Goal: Task Accomplishment & Management: Complete application form

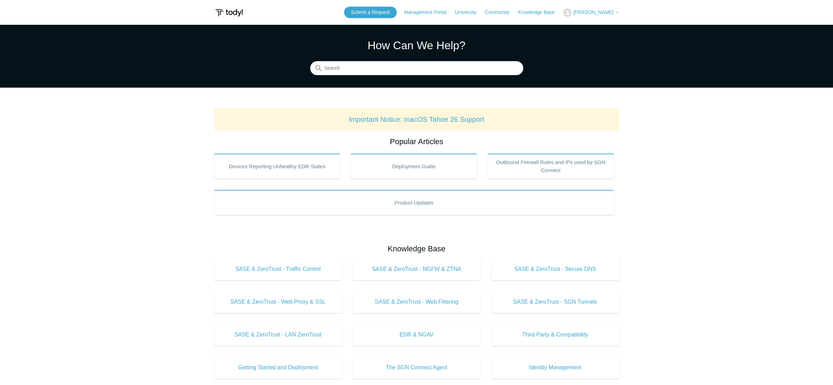
click at [588, 11] on span "[PERSON_NAME]" at bounding box center [593, 12] width 40 height 6
click at [595, 23] on link "My Support Requests" at bounding box center [598, 27] width 68 height 12
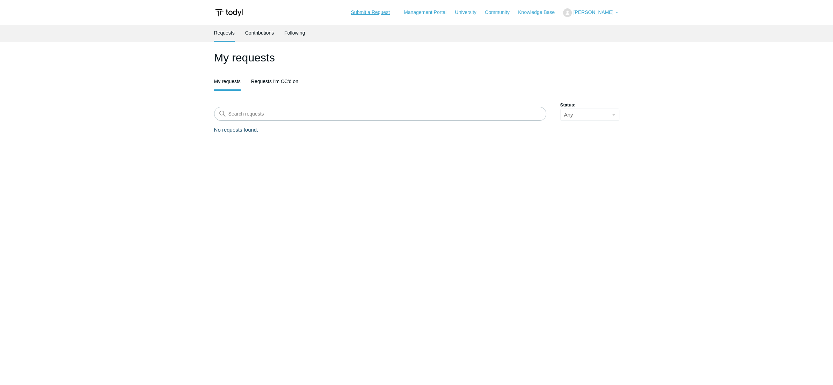
drag, startPoint x: 373, startPoint y: 12, endPoint x: 375, endPoint y: 33, distance: 21.5
click at [373, 12] on link "Submit a Request" at bounding box center [370, 13] width 53 height 12
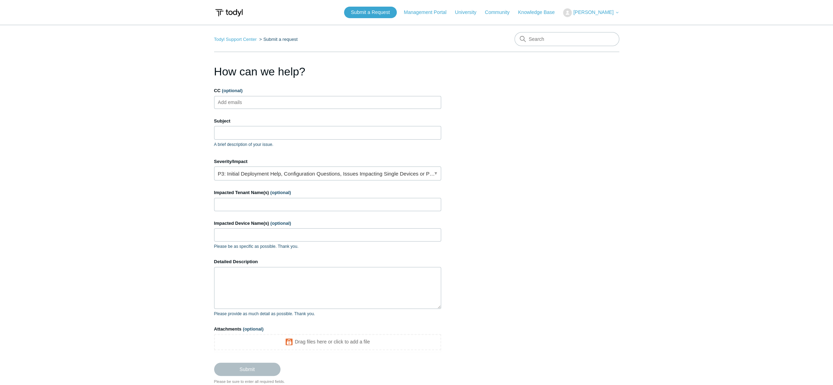
click at [240, 94] on div "CC (optional) Add emails" at bounding box center [327, 98] width 227 height 22
click at [248, 98] on input "CC (optional)" at bounding box center [236, 102] width 42 height 10
type input "[PERSON_NAME][EMAIL_ADDRESS][DOMAIN_NAME]"
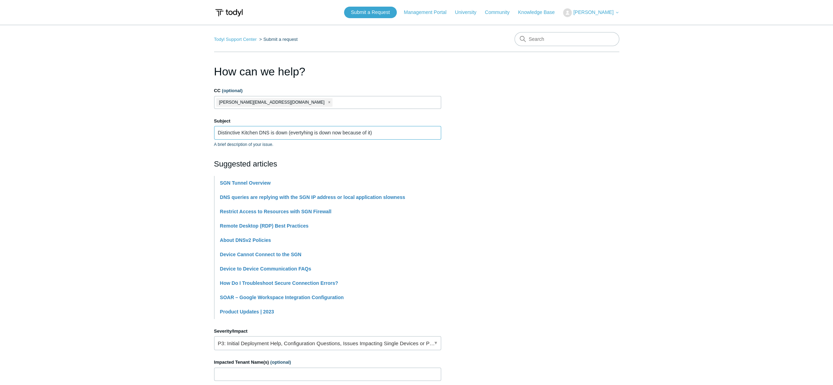
type input "Distinctive Kitchen DNS is down (evertyhing is down now because of it)"
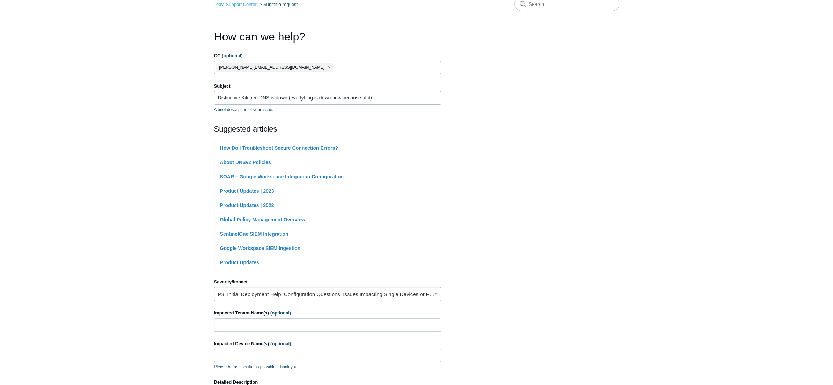
scroll to position [105, 0]
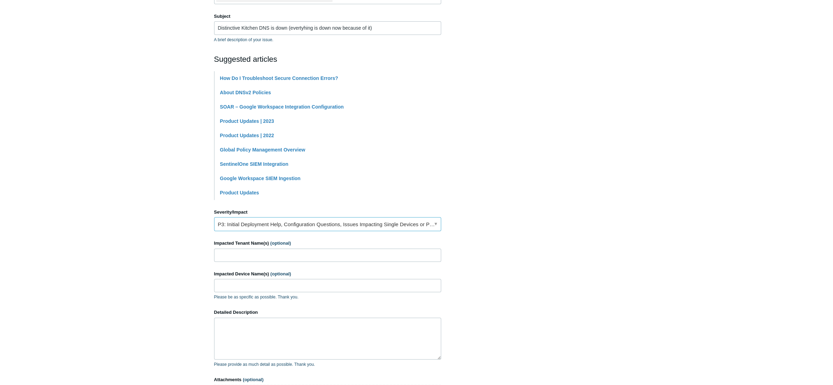
click at [261, 221] on link "P3: Initial Deployment Help, Configuration Questions, Issues Impacting Single D…" at bounding box center [327, 224] width 227 height 14
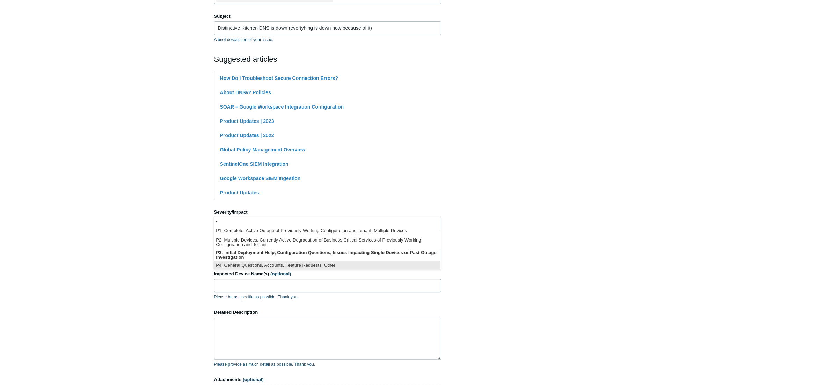
scroll to position [1, 0]
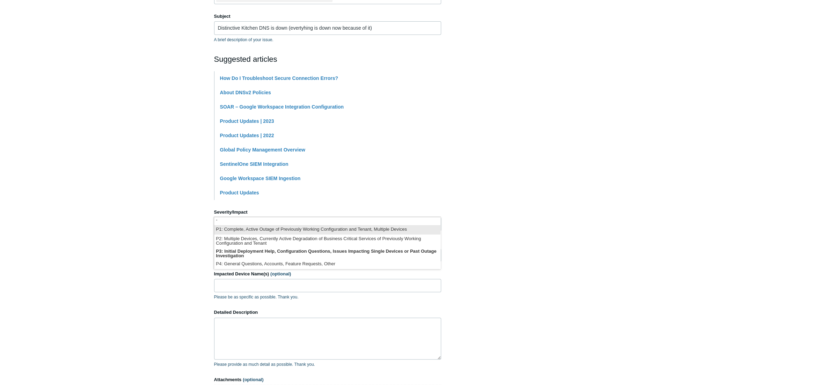
click at [259, 230] on li "P1: Complete, Active Outage of Previously Working Configuration and Tenant, Mul…" at bounding box center [327, 229] width 226 height 9
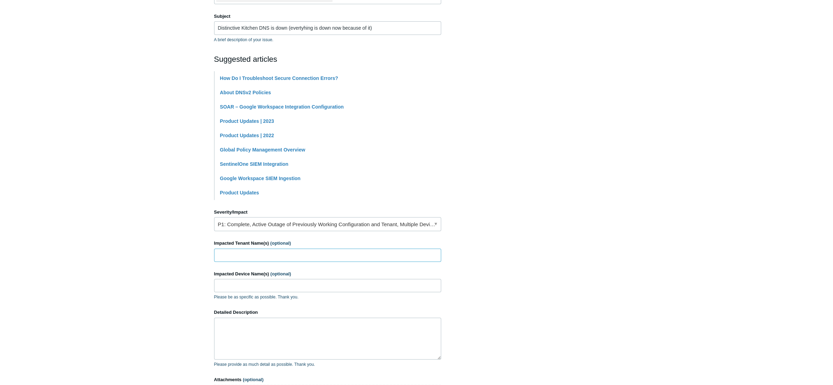
click at [247, 255] on input "Impacted Tenant Name(s) (optional)" at bounding box center [327, 255] width 227 height 13
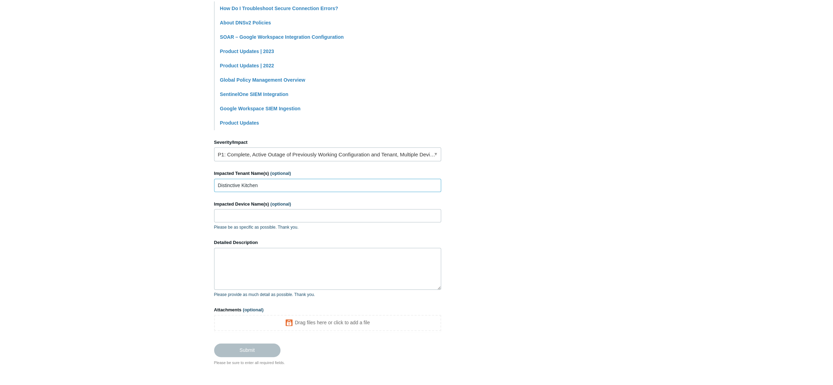
type input "Distinctive Kitchen"
type input "L"
type input "ALL"
click at [294, 270] on textarea "Detailed Description" at bounding box center [327, 269] width 227 height 42
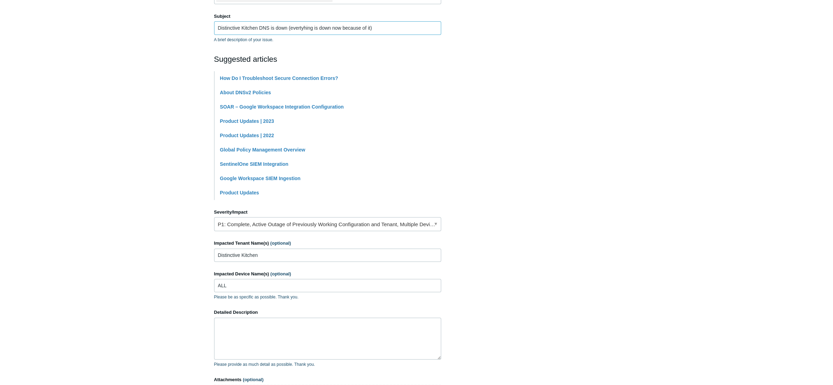
drag, startPoint x: 378, startPoint y: 28, endPoint x: 174, endPoint y: 29, distance: 203.7
click at [175, 20] on main "Todyl Support Center Submit a request How can we help? CC (optional) seth@boxer…" at bounding box center [416, 178] width 833 height 516
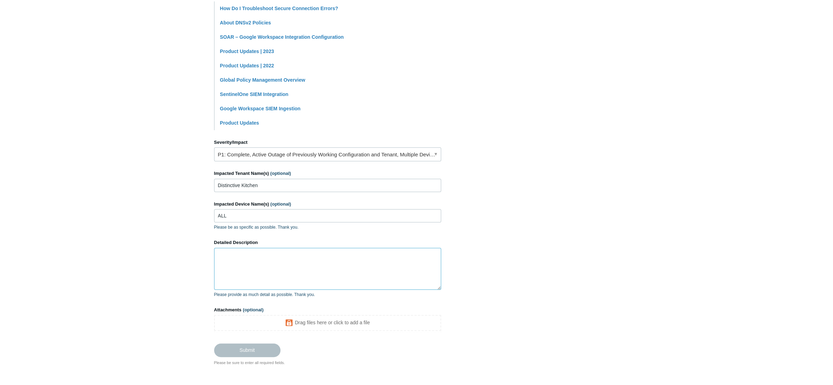
click at [247, 251] on textarea "Detailed Description" at bounding box center [327, 269] width 227 height 42
paste textarea "Distinctive Kitchen DNS is down (evertyhing is down now because of it)"
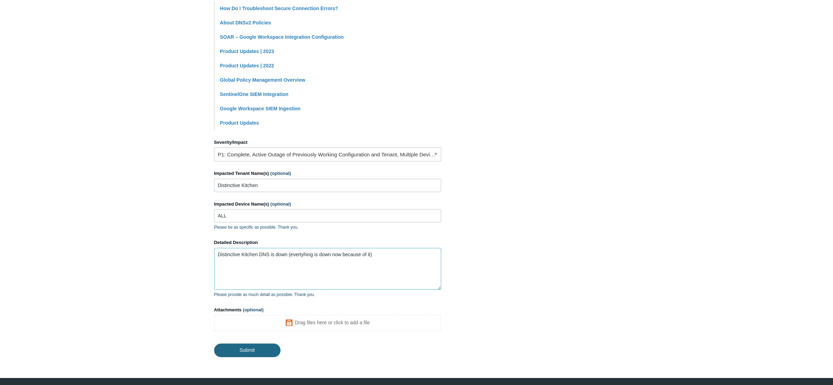
type textarea "Distinctive Kitchen DNS is down (evertyhing is down now because of it)"
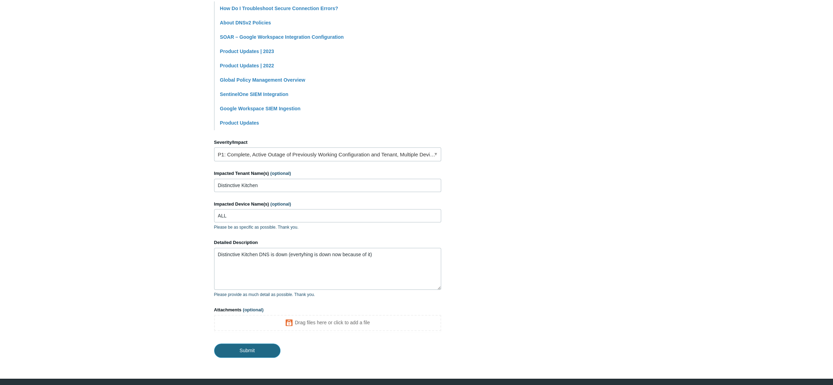
click at [252, 345] on input "Submit" at bounding box center [247, 351] width 66 height 14
